Goal: Information Seeking & Learning: Check status

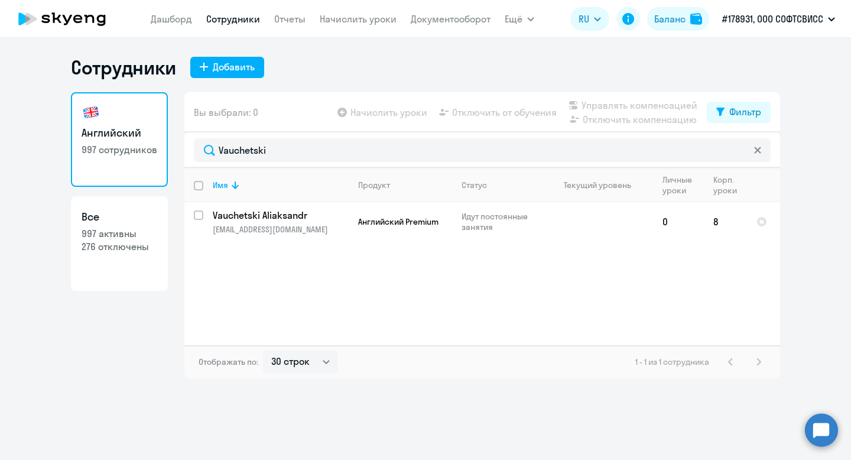
select select "30"
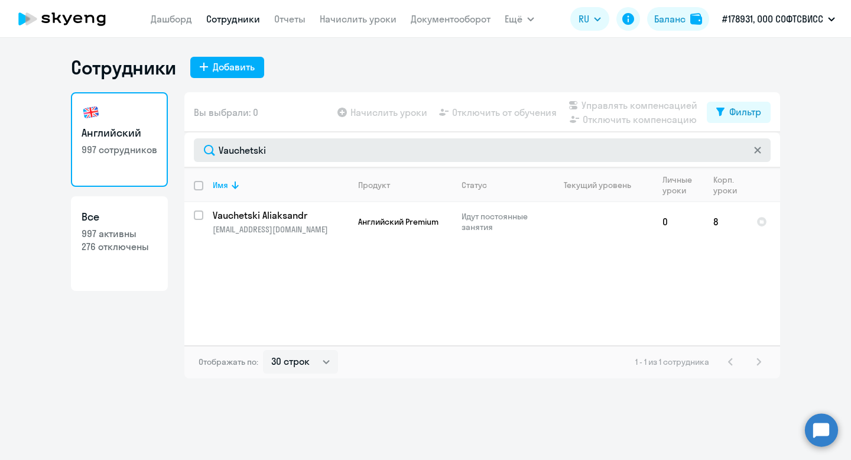
click at [236, 154] on input "Vauchetski" at bounding box center [482, 150] width 577 height 24
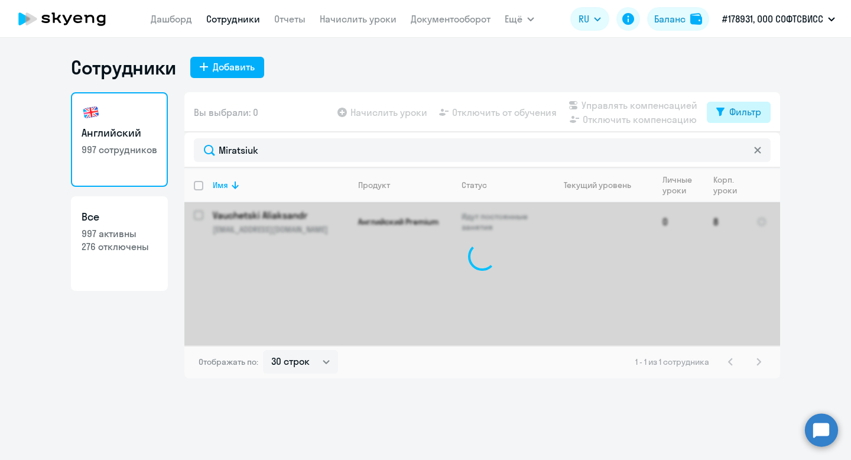
type input "Miratsiuk"
click at [750, 116] on div "Фильтр" at bounding box center [746, 112] width 32 height 14
click at [756, 154] on span at bounding box center [751, 151] width 20 height 12
click at [741, 151] on input "checkbox" at bounding box center [741, 150] width 1 height 1
checkbox input "true"
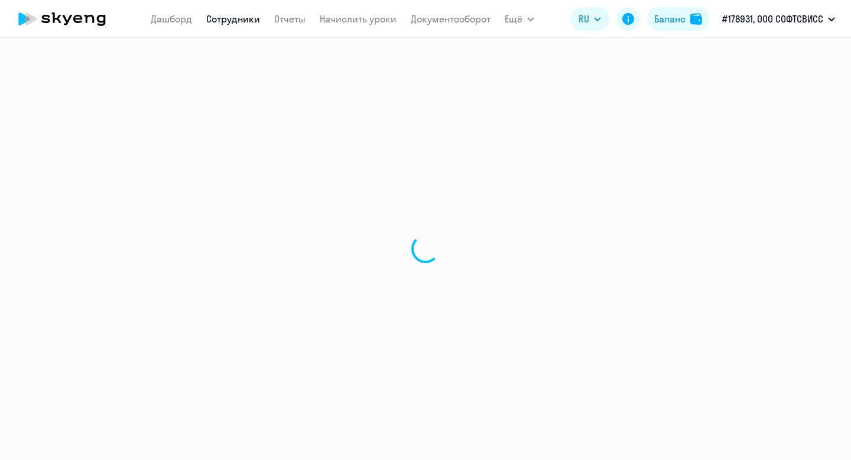
select select "30"
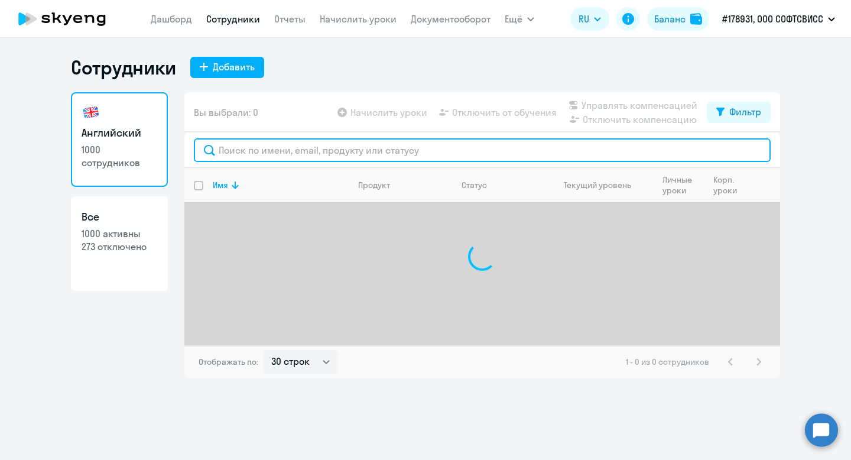
click at [306, 140] on input "text" at bounding box center [482, 150] width 577 height 24
paste input "Miratsiuk"
type input "Miratsiuk"
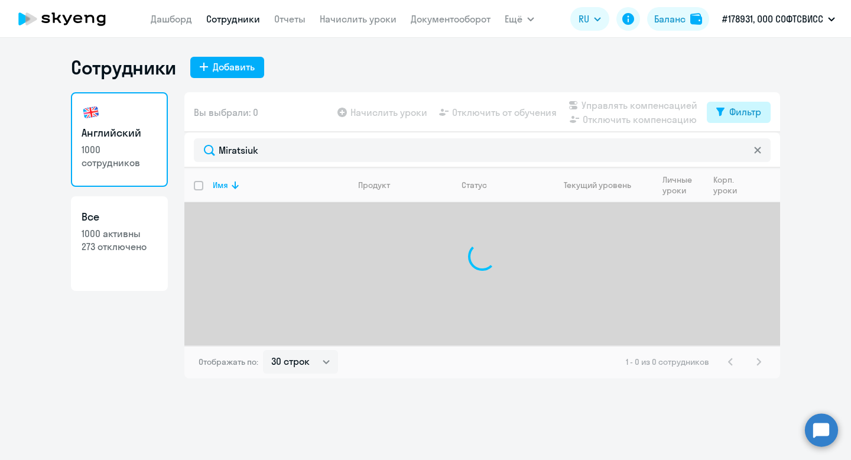
click at [714, 114] on button "Фильтр" at bounding box center [739, 112] width 64 height 21
click at [756, 147] on span at bounding box center [751, 151] width 20 height 12
click at [741, 150] on input "checkbox" at bounding box center [741, 150] width 1 height 1
checkbox input "true"
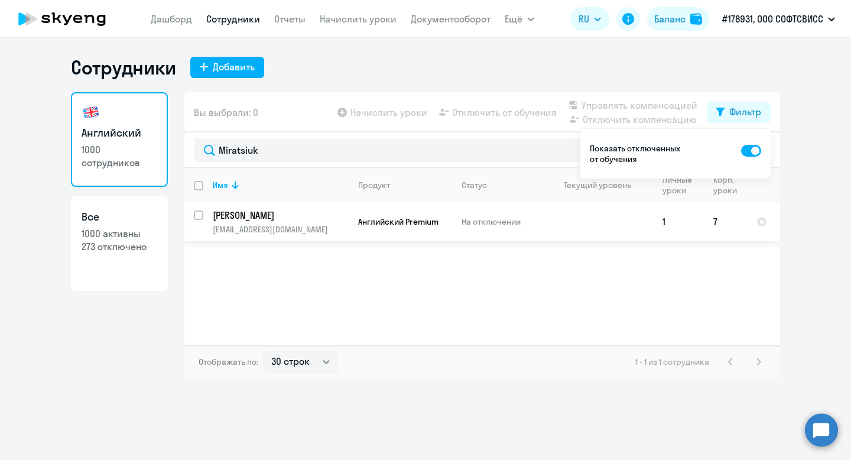
click at [287, 212] on p "[PERSON_NAME]" at bounding box center [280, 215] width 134 height 13
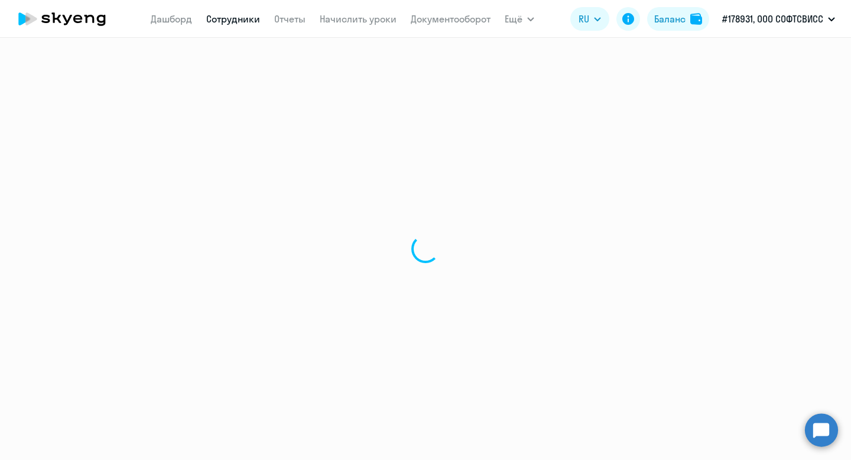
select select "english"
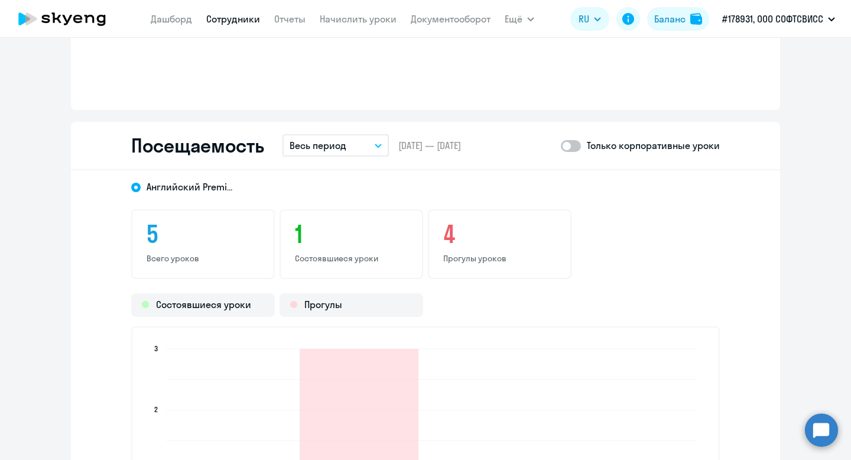
scroll to position [1326, 0]
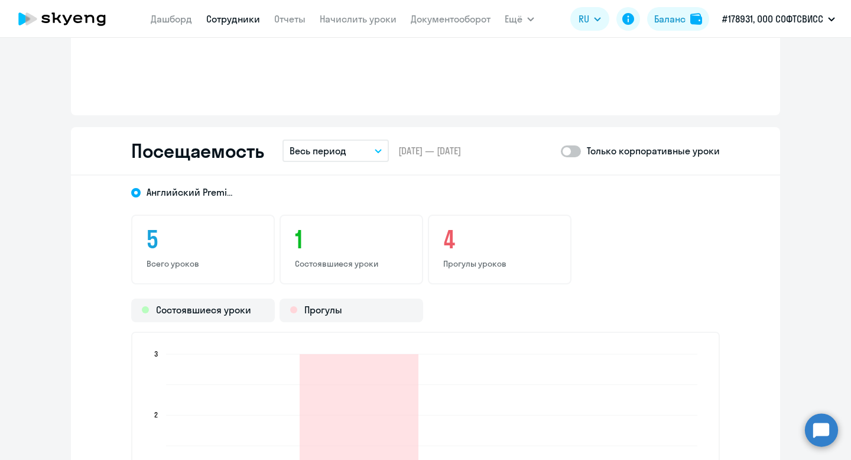
click at [355, 154] on button "Весь период" at bounding box center [336, 151] width 106 height 22
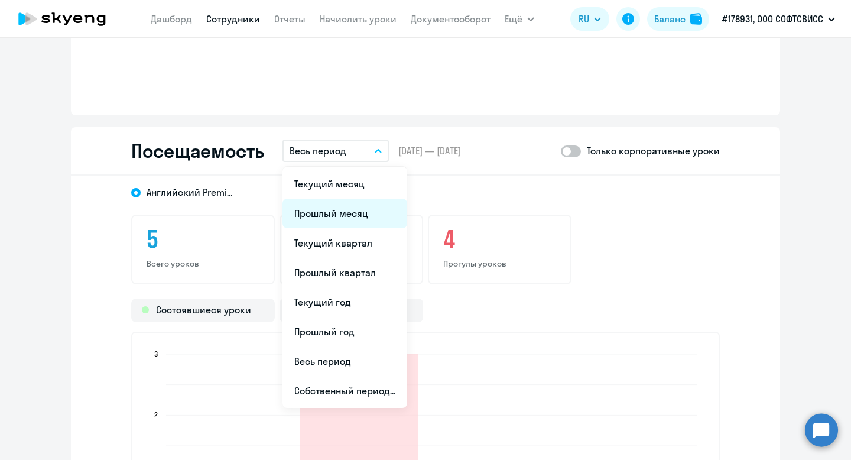
click at [354, 212] on li "Прошлый месяц" at bounding box center [345, 214] width 125 height 30
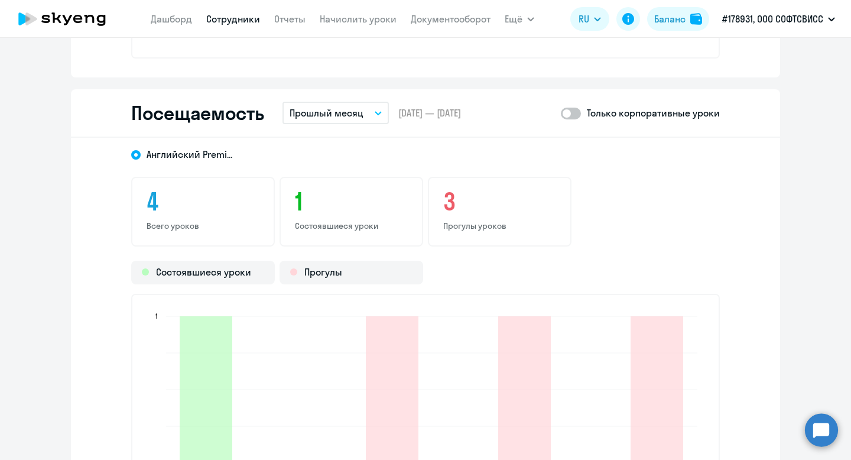
scroll to position [1359, 0]
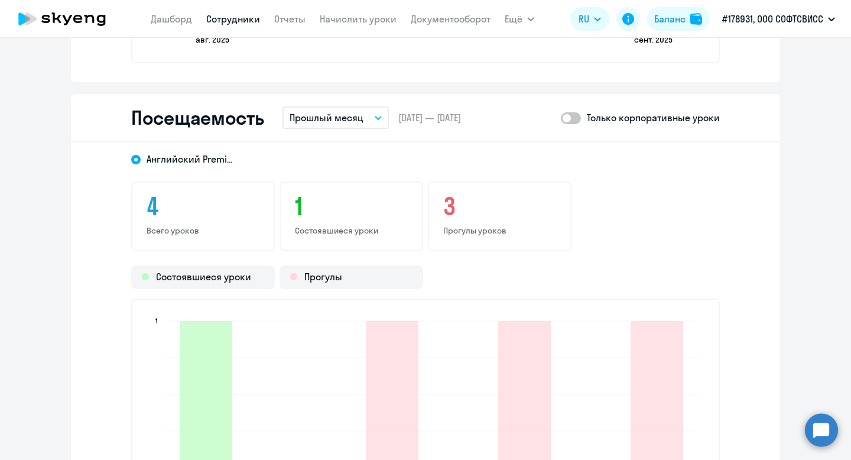
click at [570, 121] on span at bounding box center [571, 118] width 20 height 12
click at [561, 118] on input "checkbox" at bounding box center [560, 118] width 1 height 1
click at [570, 119] on span at bounding box center [571, 118] width 20 height 12
click at [561, 118] on input "checkbox" at bounding box center [560, 118] width 1 height 1
checkbox input "false"
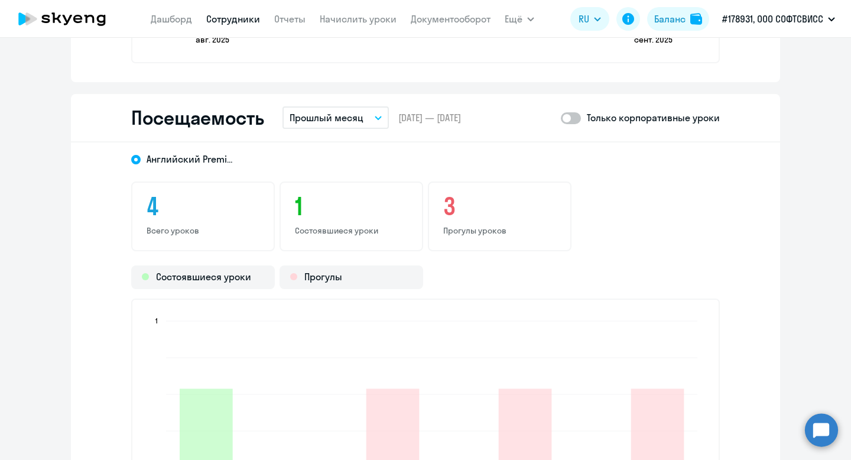
click at [332, 128] on button "Прошлый месяц" at bounding box center [336, 117] width 106 height 22
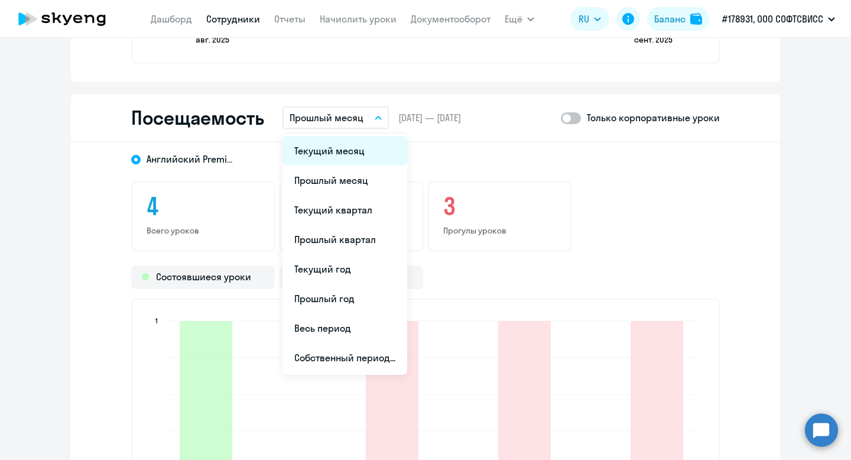
click at [358, 158] on li "Текущий месяц" at bounding box center [345, 151] width 125 height 30
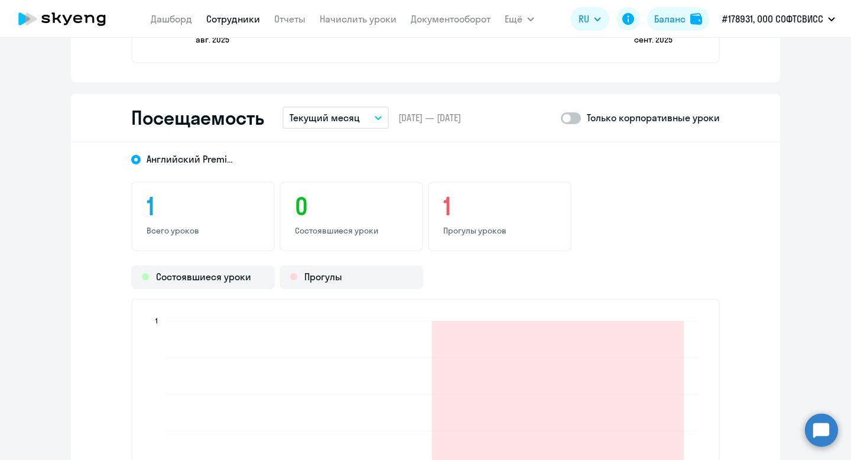
click at [359, 127] on button "Текущий месяц" at bounding box center [336, 117] width 106 height 22
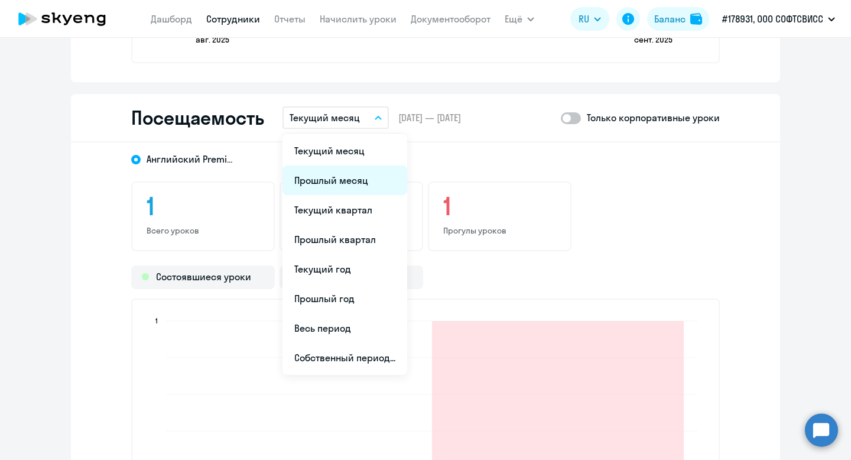
click at [362, 177] on li "Прошлый месяц" at bounding box center [345, 181] width 125 height 30
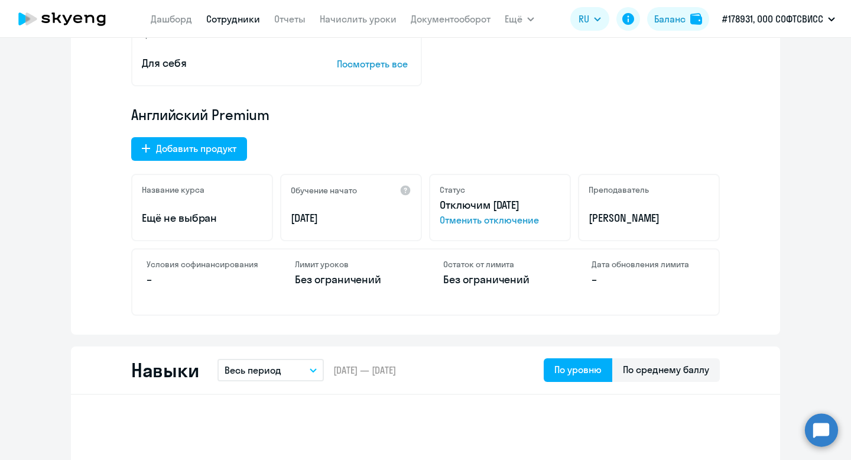
scroll to position [0, 0]
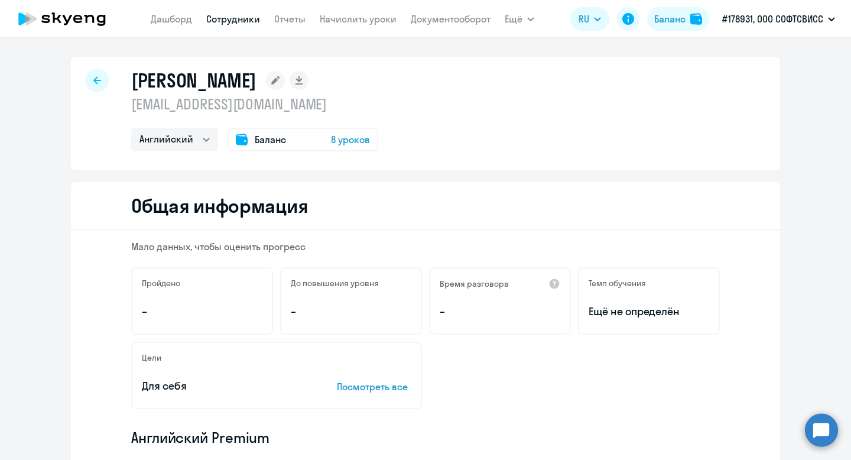
click at [99, 77] on icon at bounding box center [97, 80] width 8 height 8
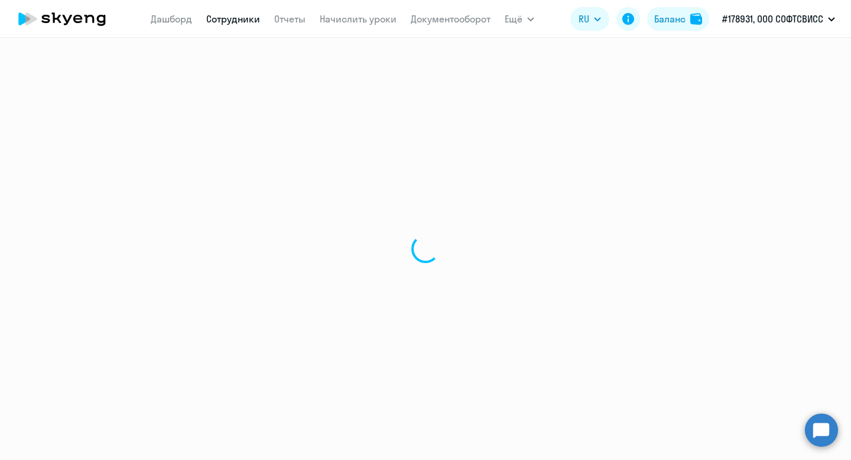
select select "30"
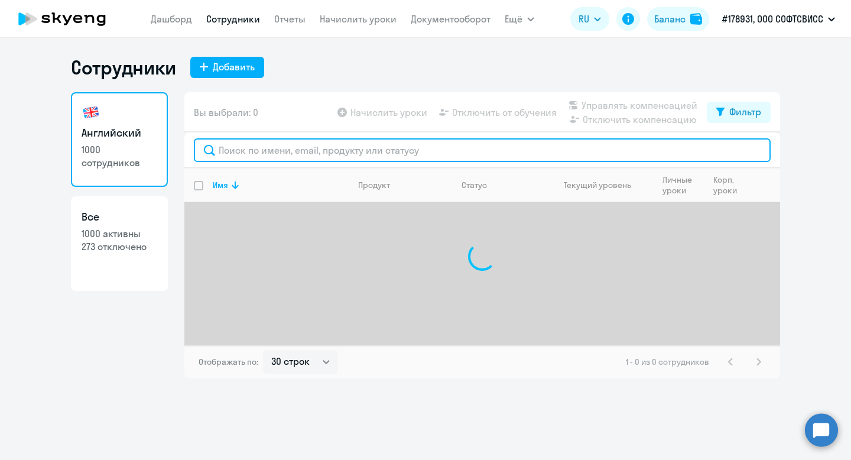
click at [293, 141] on input "text" at bounding box center [482, 150] width 577 height 24
paste input "[PERSON_NAME] <[PERSON_NAME][EMAIL_ADDRESS][DOMAIN_NAME]>"
drag, startPoint x: 299, startPoint y: 149, endPoint x: 505, endPoint y: 154, distance: 206.4
click at [505, 155] on input "[PERSON_NAME] <[PERSON_NAME][EMAIL_ADDRESS][DOMAIN_NAME]>" at bounding box center [482, 150] width 577 height 24
click at [239, 152] on input "[PERSON_NAME]" at bounding box center [482, 150] width 577 height 24
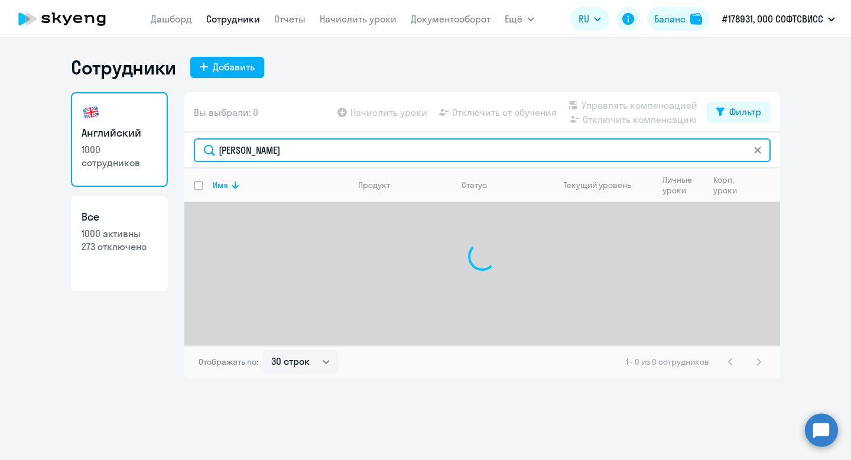
click at [239, 152] on input "[PERSON_NAME]" at bounding box center [482, 150] width 577 height 24
click at [258, 154] on input "Kasajyk" at bounding box center [482, 150] width 577 height 24
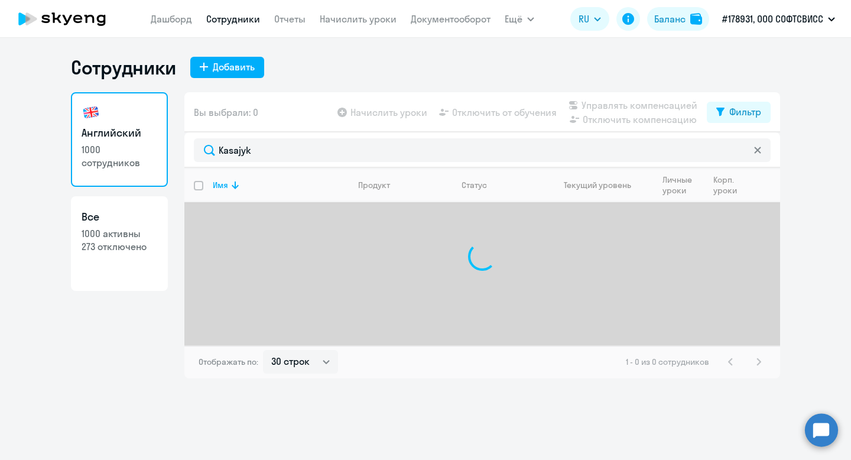
click at [473, 73] on div "Сотрудники Добавить" at bounding box center [425, 68] width 709 height 24
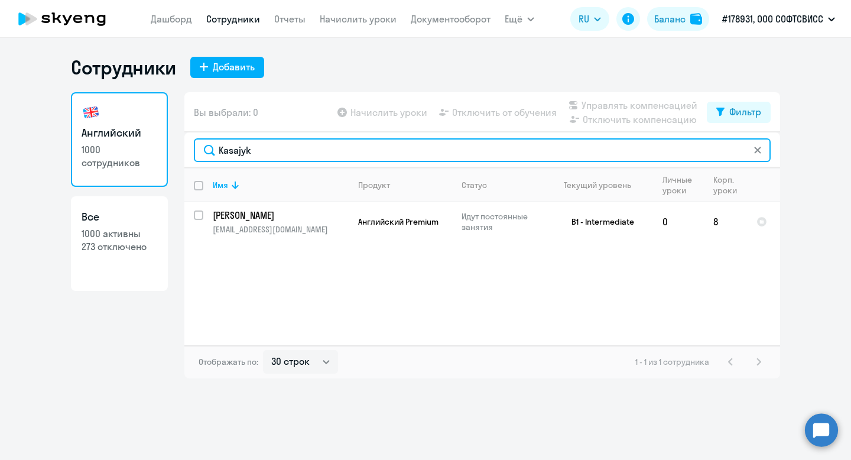
click at [237, 158] on input "Kasajyk" at bounding box center [482, 150] width 577 height 24
paste input "[PERSON_NAME]"
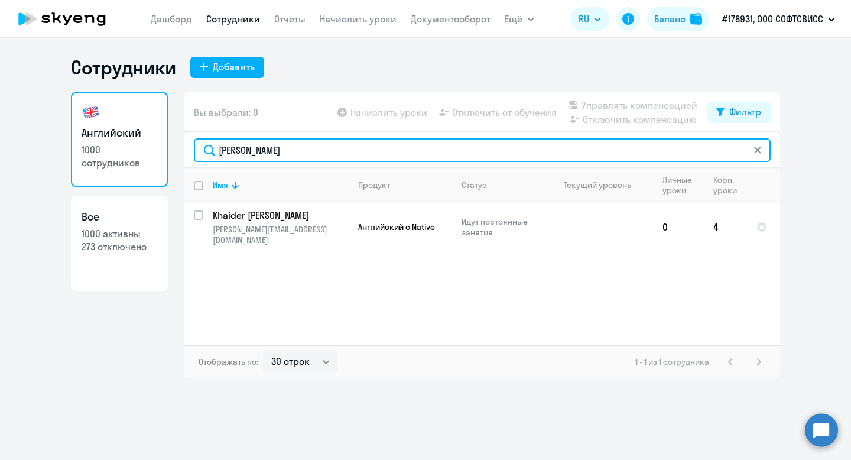
click at [233, 160] on input "[PERSON_NAME]" at bounding box center [482, 150] width 577 height 24
paste input "Piasetski"
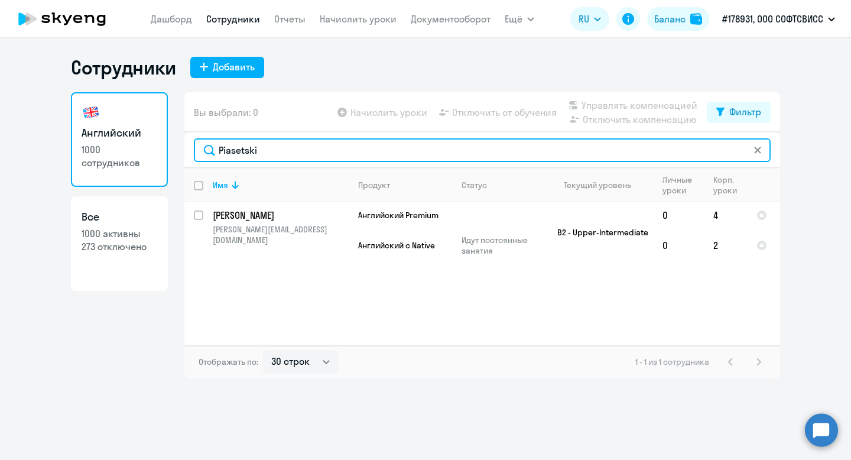
type input "Piasetski"
